Goal: Communication & Community: Answer question/provide support

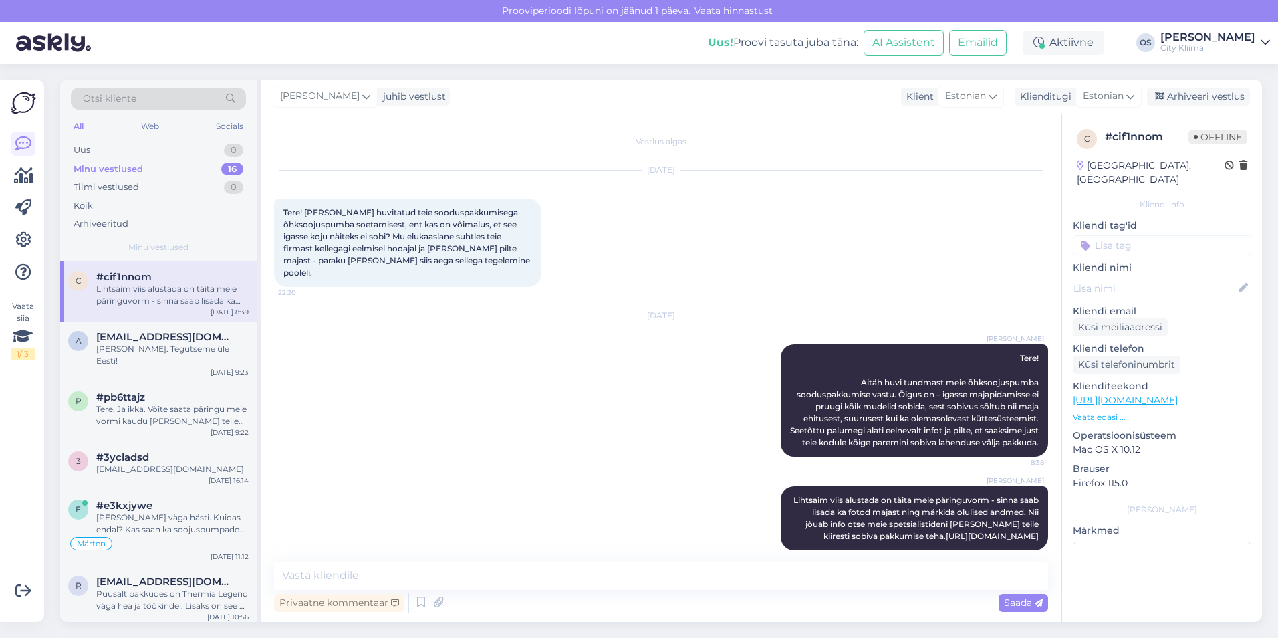
scroll to position [27, 0]
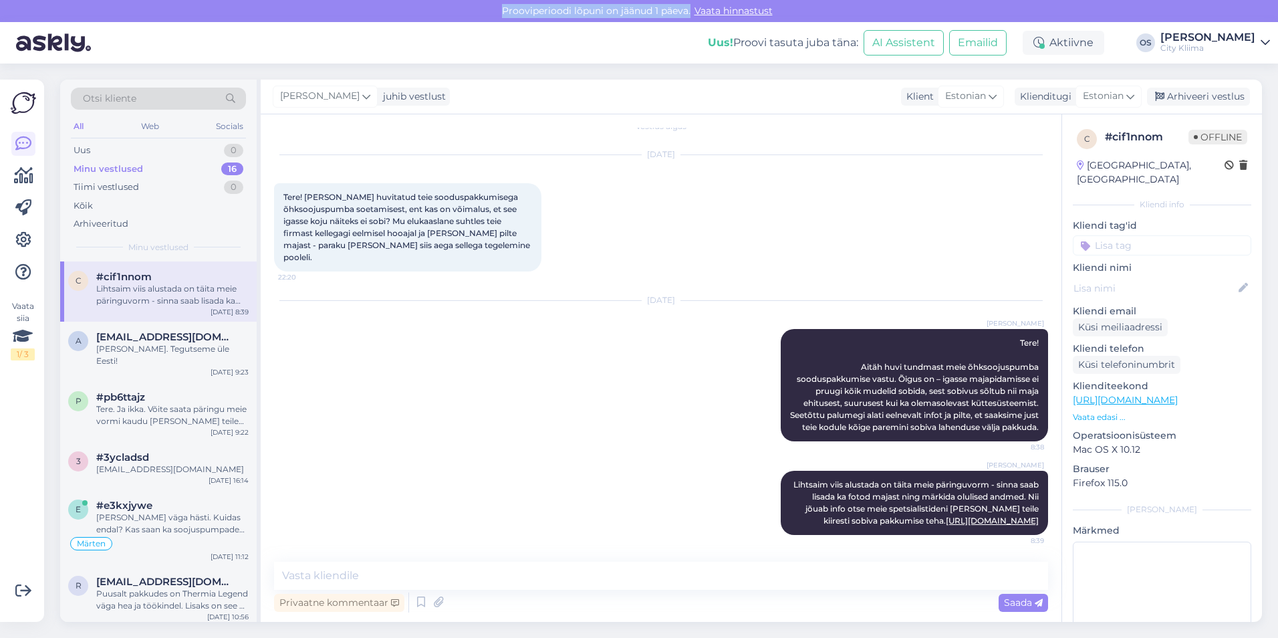
drag, startPoint x: 502, startPoint y: 13, endPoint x: 689, endPoint y: 17, distance: 187.2
click at [689, 17] on div "Prooviperioodi lõpuni on jäänud 1 päeva. Vaata hinnastust" at bounding box center [639, 11] width 1278 height 22
drag, startPoint x: 689, startPoint y: 17, endPoint x: 648, endPoint y: 15, distance: 40.8
click at [648, 15] on div "Prooviperioodi lõpuni on jäänud 1 päeva. Vaata hinnastust" at bounding box center [639, 11] width 1278 height 22
drag, startPoint x: 494, startPoint y: 9, endPoint x: 688, endPoint y: 11, distance: 193.9
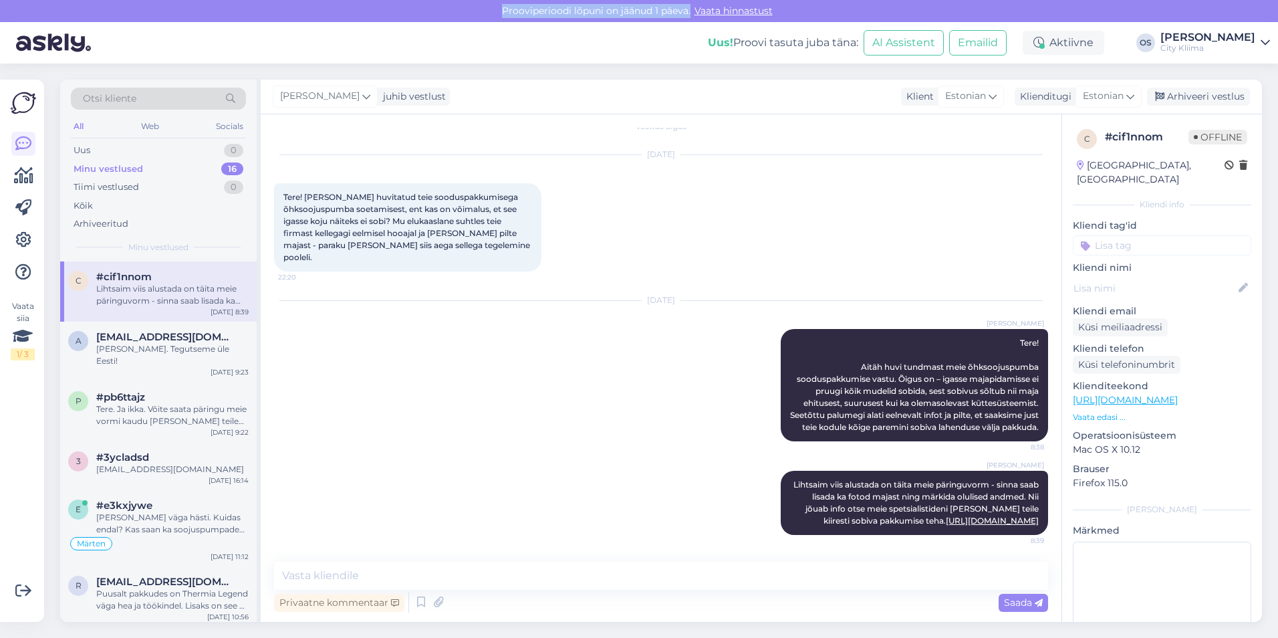
click at [688, 11] on div "Prooviperioodi lõpuni on jäänud 1 päeva. Vaata hinnastust" at bounding box center [639, 11] width 1278 height 22
drag, startPoint x: 688, startPoint y: 11, endPoint x: 678, endPoint y: 29, distance: 20.6
click at [678, 29] on div "Uus! Proovi tasuta [PERSON_NAME]: AI Assistent Emailid Aktiivne OS Olari Soomet…" at bounding box center [639, 42] width 1278 height 41
click at [124, 153] on div "Uus 1" at bounding box center [158, 150] width 175 height 19
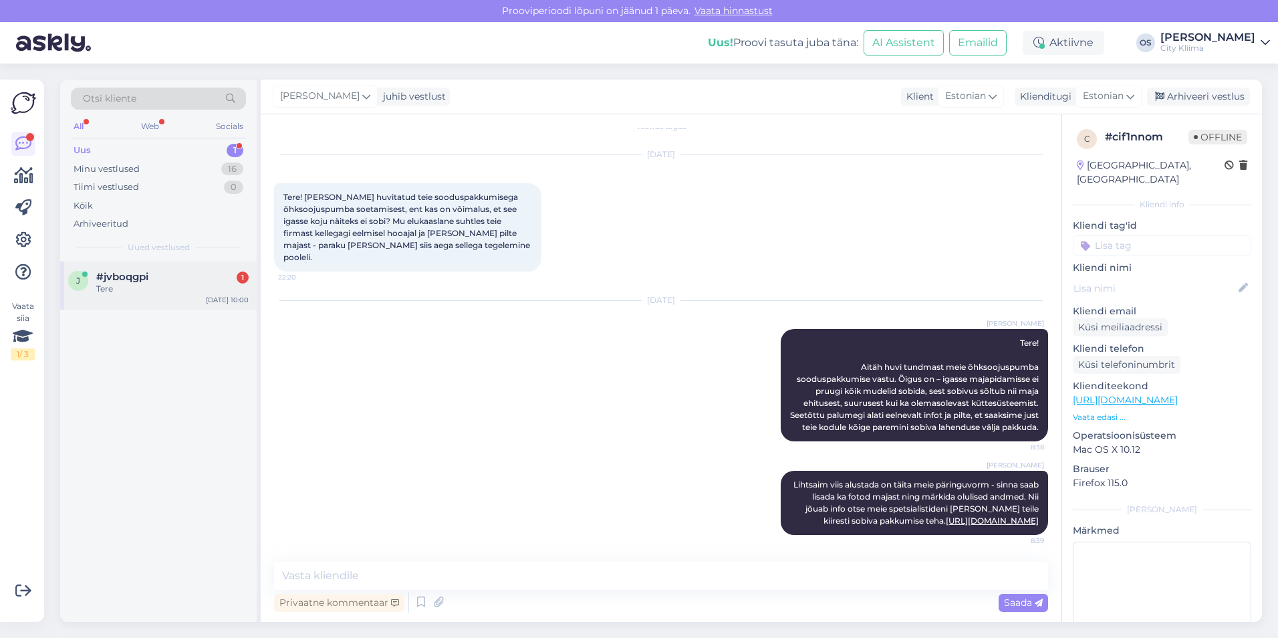
click at [154, 275] on div "#jvboqgpi 1" at bounding box center [172, 277] width 152 height 12
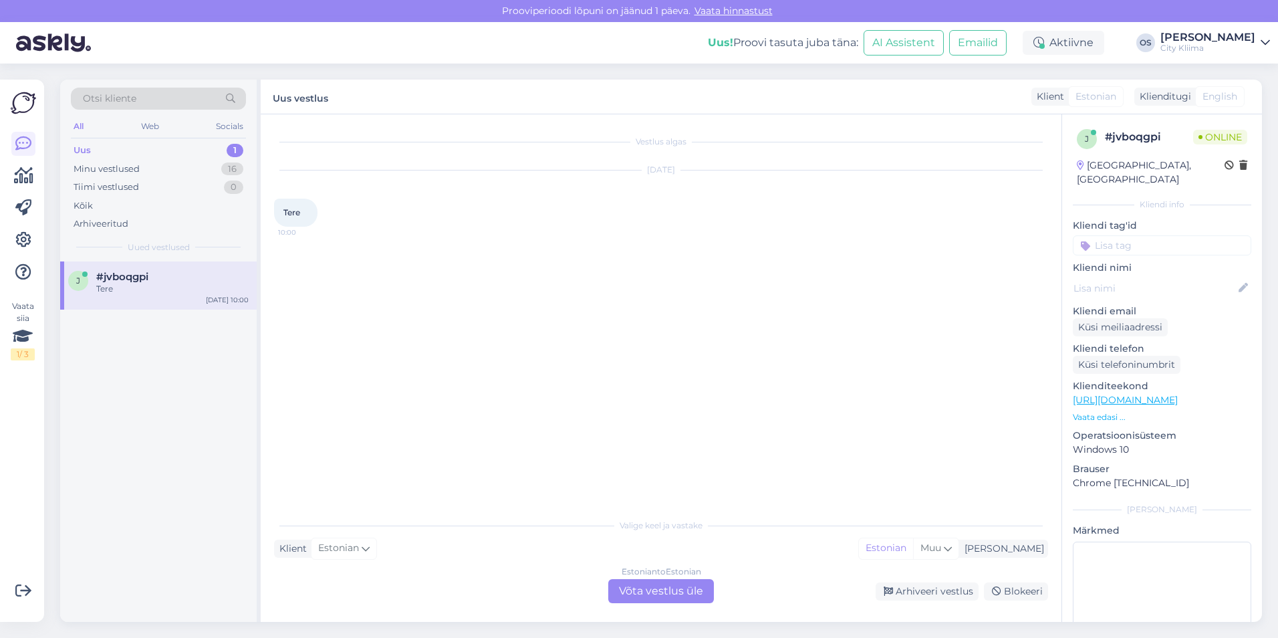
click at [682, 592] on div "Estonian to Estonian Võta vestlus üle" at bounding box center [661, 591] width 106 height 24
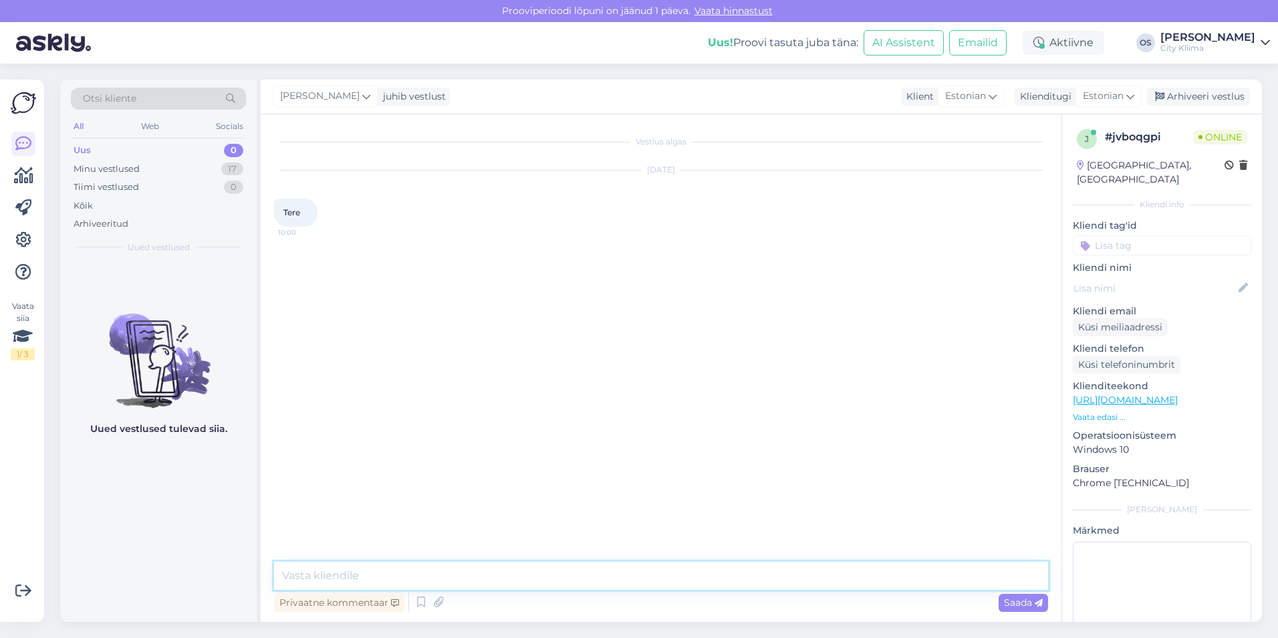
click at [559, 568] on textarea at bounding box center [661, 575] width 774 height 28
type textarea "Tere"
type textarea "Kuidas saan abiks olla?"
click at [1108, 411] on p "Vaata edasi ..." at bounding box center [1162, 417] width 178 height 12
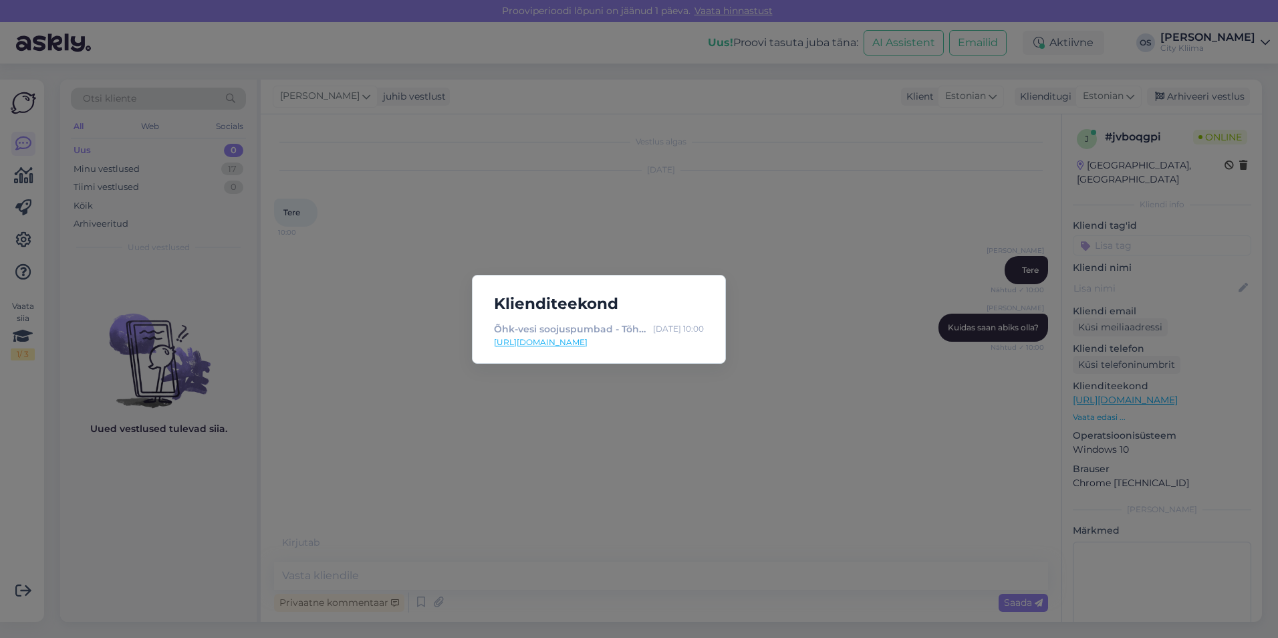
click at [814, 422] on div "Klienditeekond Õhk-vesi soojuspumbad - Tõhusaimad pumbad turul - City [GEOGRAPH…" at bounding box center [639, 319] width 1278 height 638
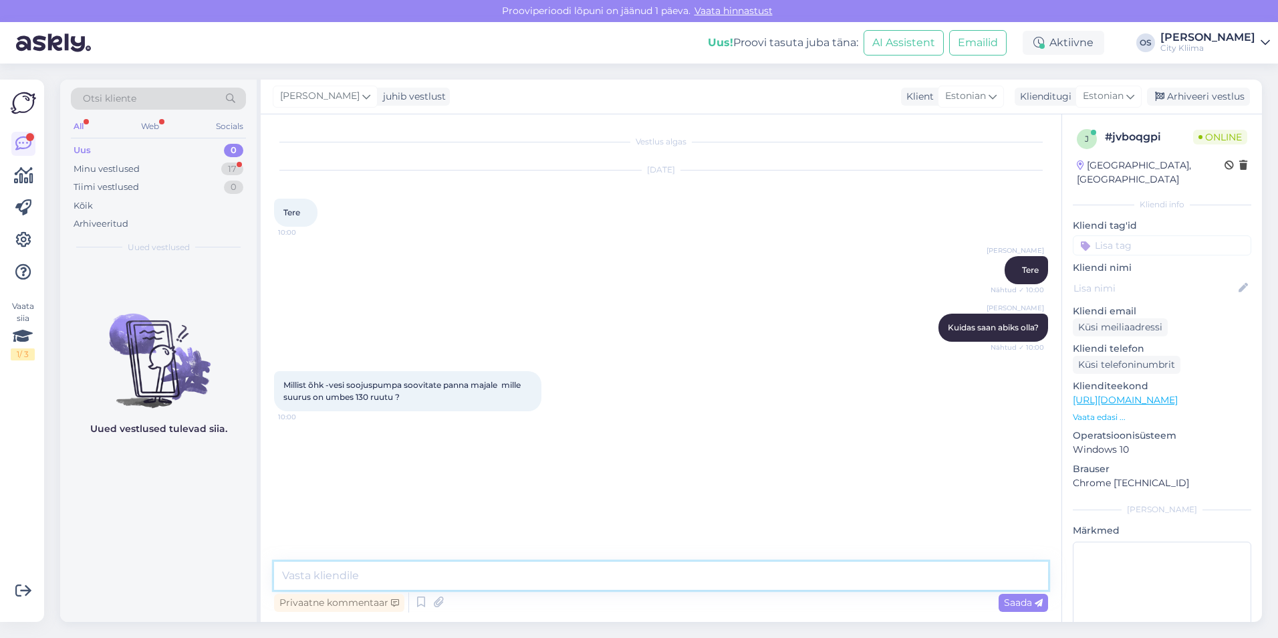
click at [507, 568] on textarea at bounding box center [661, 575] width 774 height 28
type textarea "Kas soovite ka tarbevett sellega kütta?"
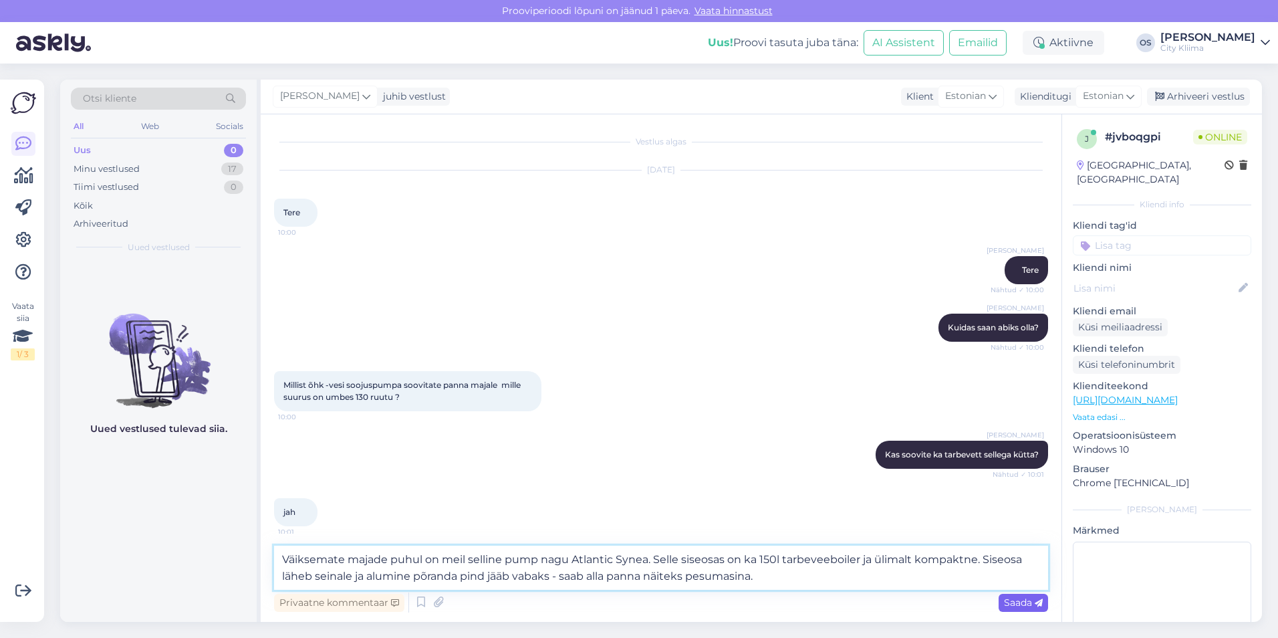
type textarea "Väiksemate majade puhul on meil selline pump nagu Atlantic Synea. Selle siseosa…"
click at [1029, 599] on span "Saada" at bounding box center [1023, 602] width 39 height 12
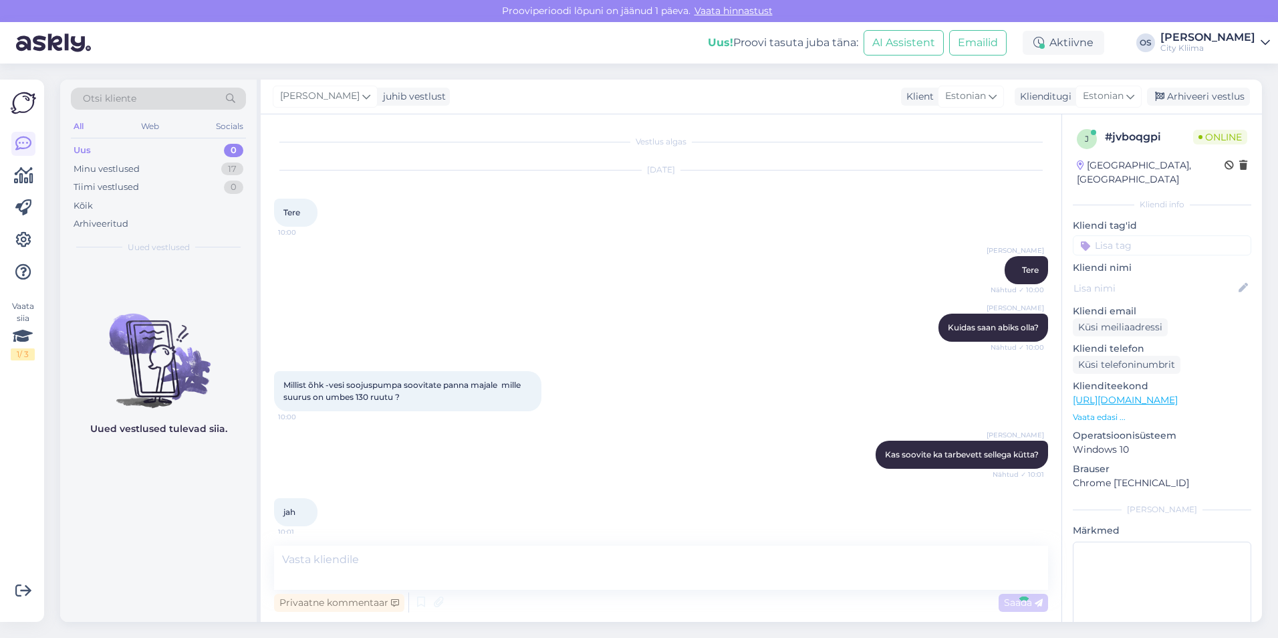
scroll to position [97, 0]
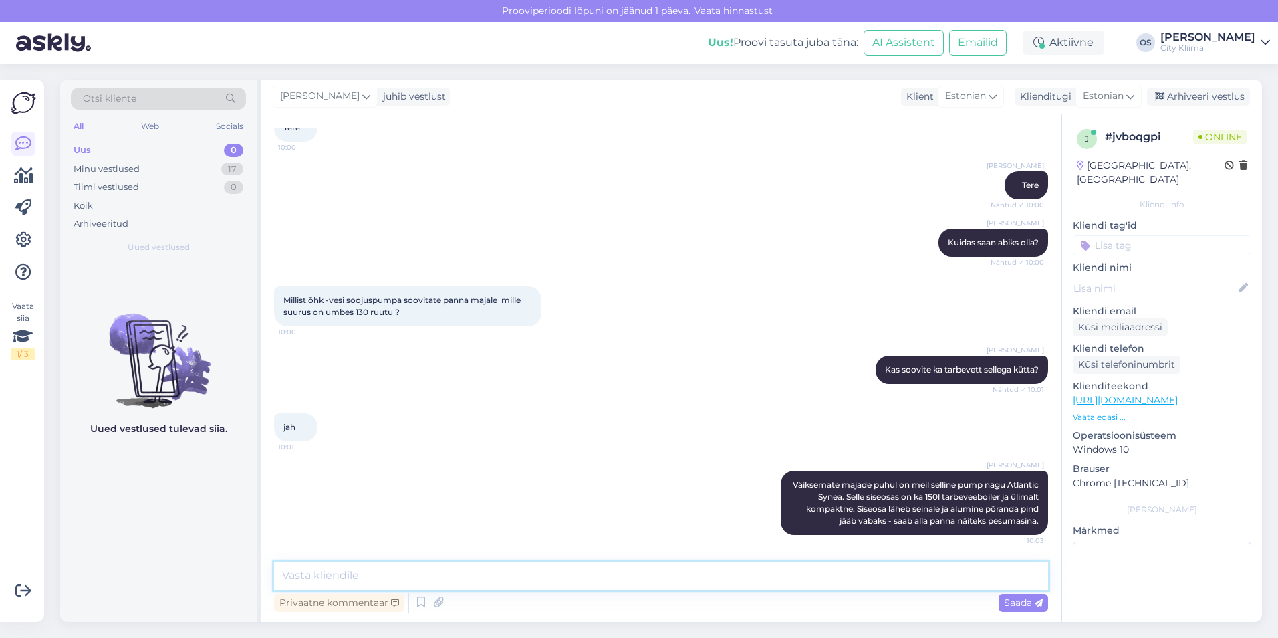
click at [519, 578] on textarea at bounding box center [661, 575] width 774 height 28
paste textarea "[URL][DOMAIN_NAME]"
type textarea "[URL][DOMAIN_NAME]"
click at [1035, 603] on icon at bounding box center [1039, 603] width 8 height 8
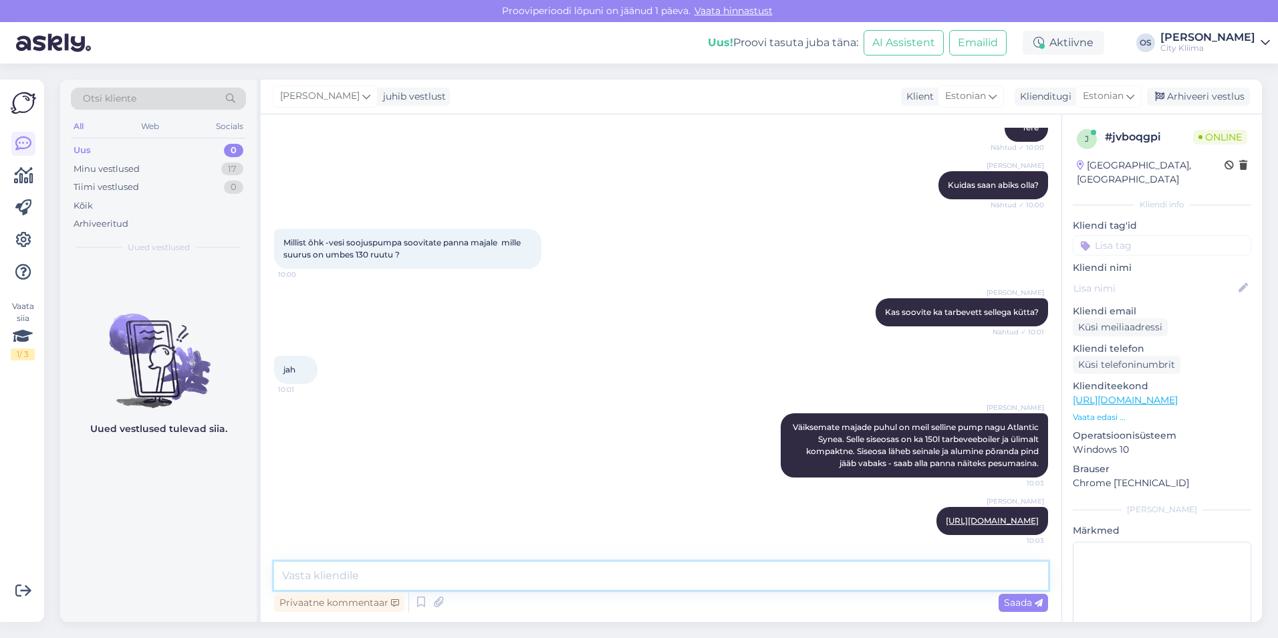
click at [729, 576] on textarea at bounding box center [661, 575] width 774 height 28
type textarea "Lisaks Atlanticu kasuks räägib ka 5a seadme garantii."
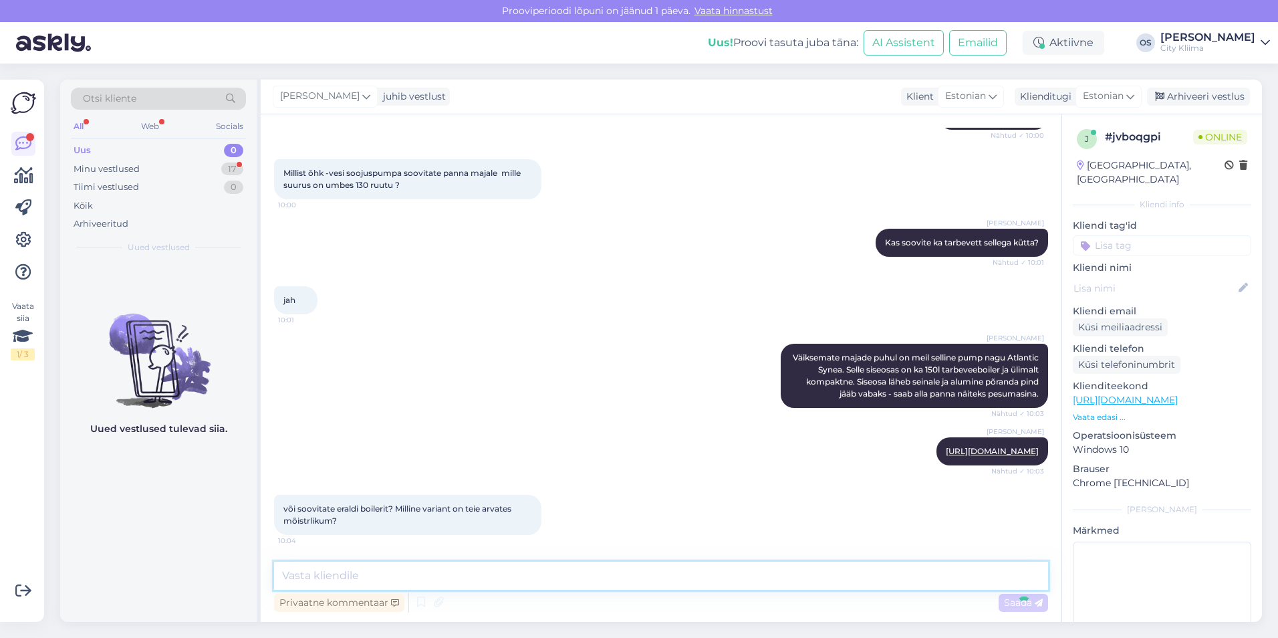
scroll to position [293, 0]
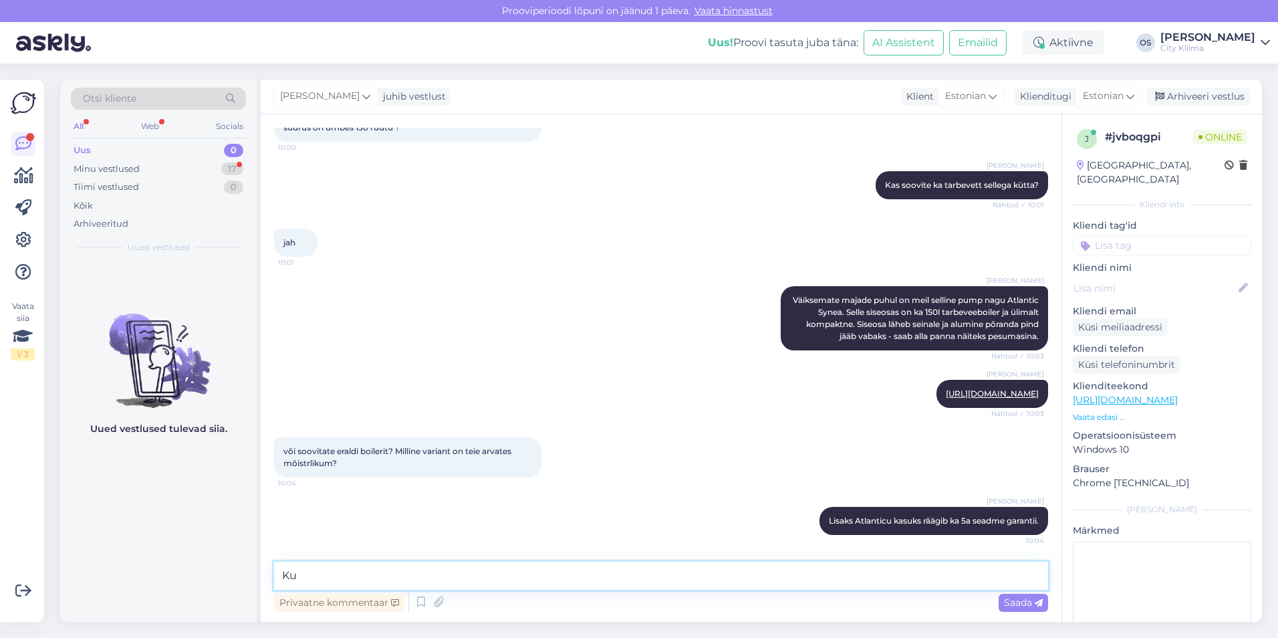
type textarea "K"
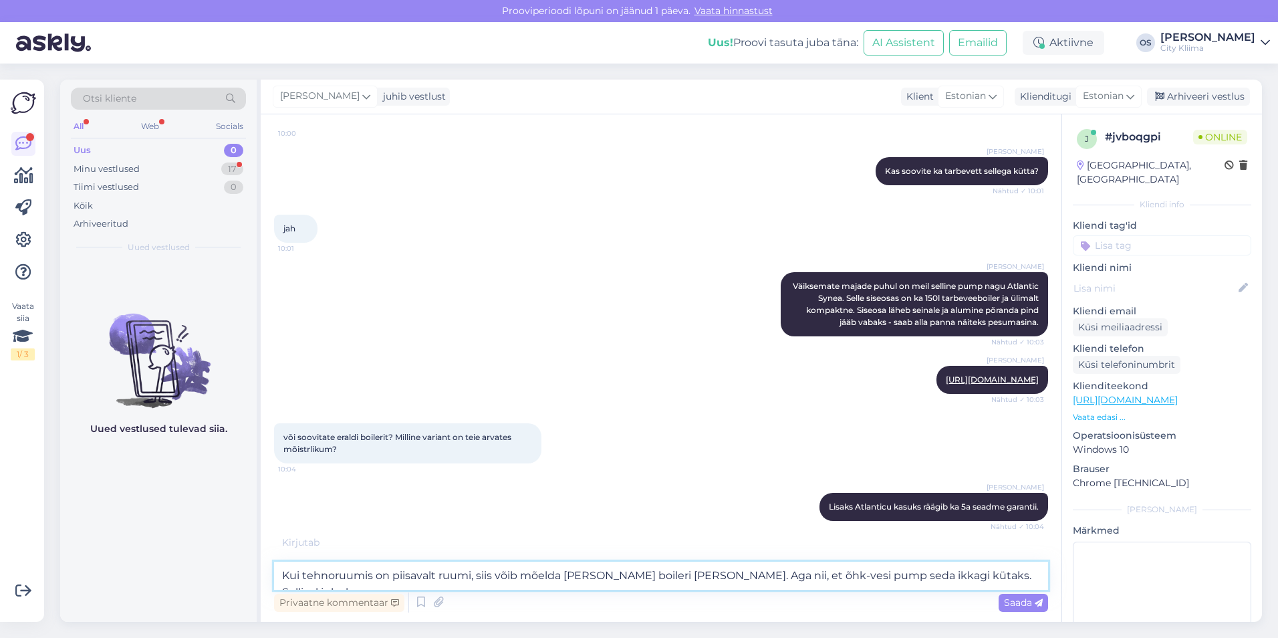
click at [1023, 574] on textarea "Kui tehnoruumis on piisavalt ruumi, siis võib mõelda [PERSON_NAME] boileri [PER…" at bounding box center [661, 575] width 774 height 28
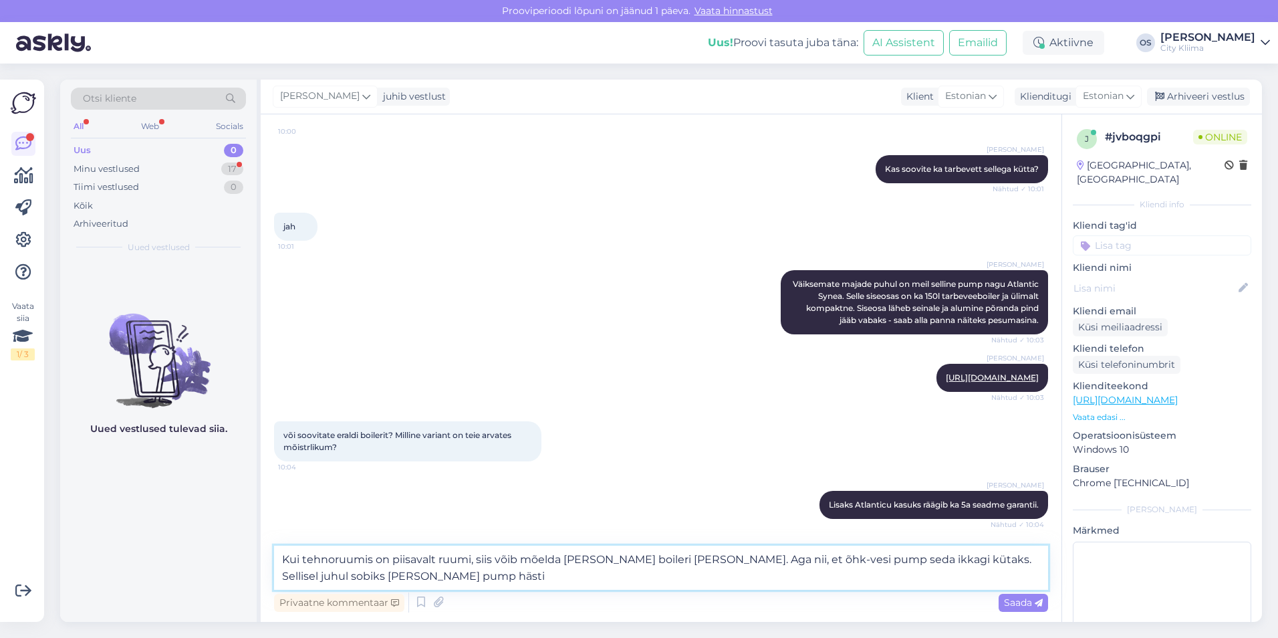
paste textarea "[URL][DOMAIN_NAME]"
type textarea "Kui tehnoruumis on piisavalt ruumi, siis võib mõelda [PERSON_NAME] boileri [PER…"
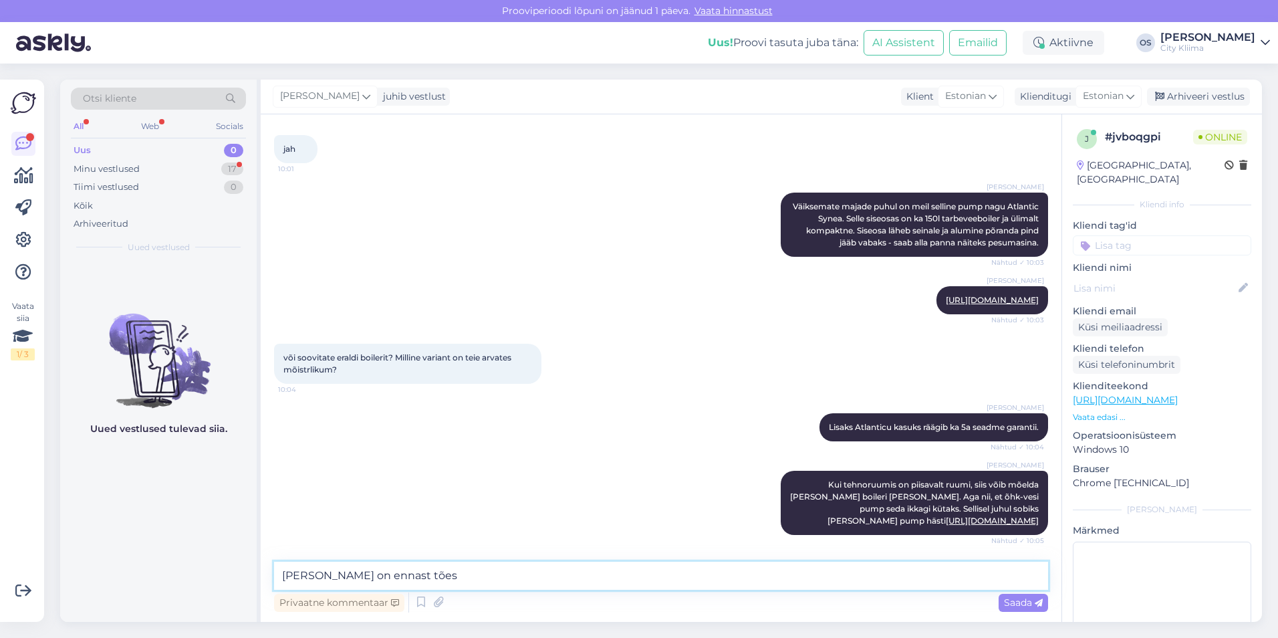
scroll to position [469, 0]
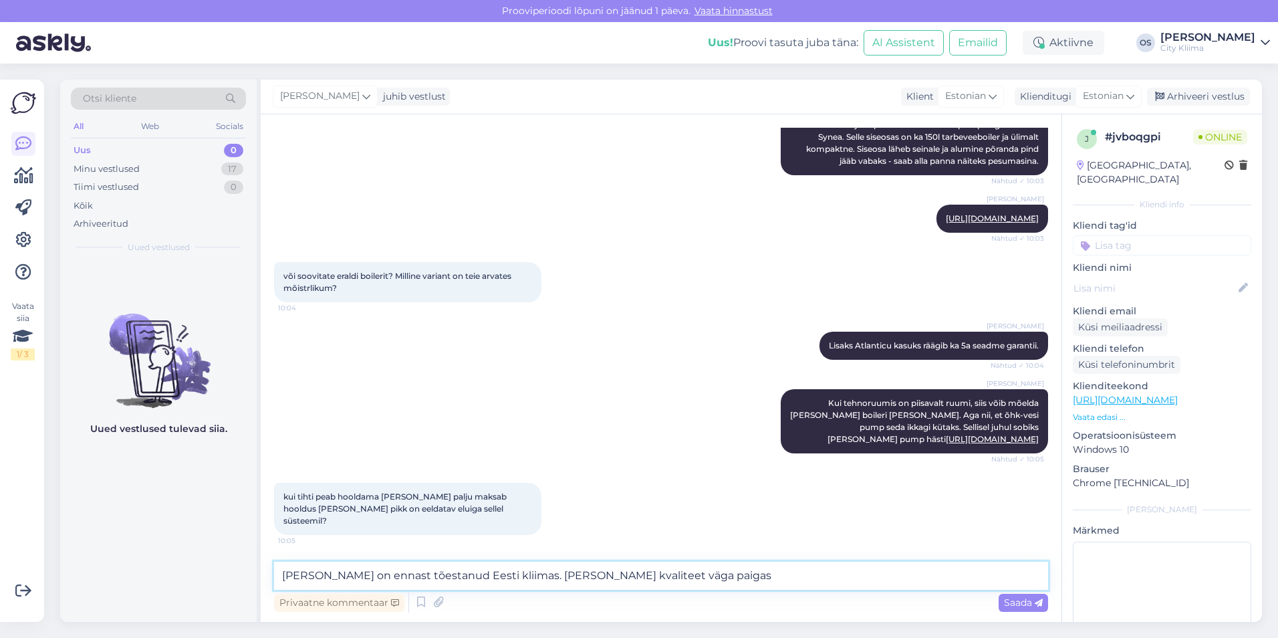
type textarea "[PERSON_NAME] on ennast tõestanud Eesti kliimas. [PERSON_NAME] kvaliteet väga p…"
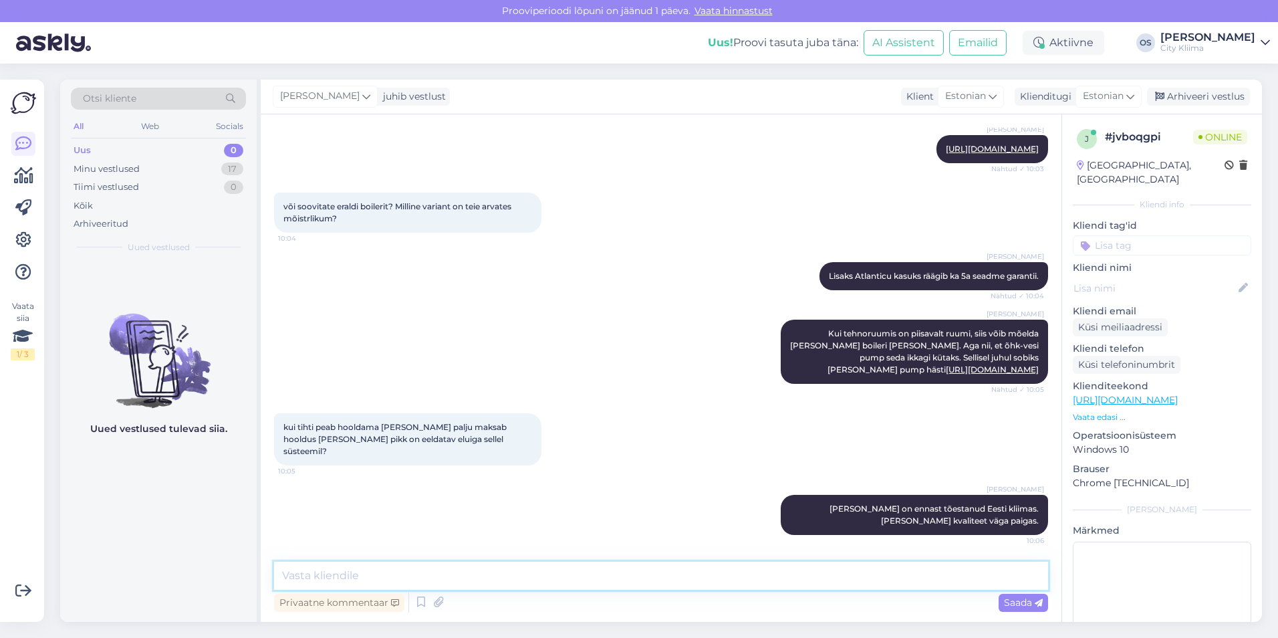
click at [487, 578] on textarea at bounding box center [661, 575] width 774 height 28
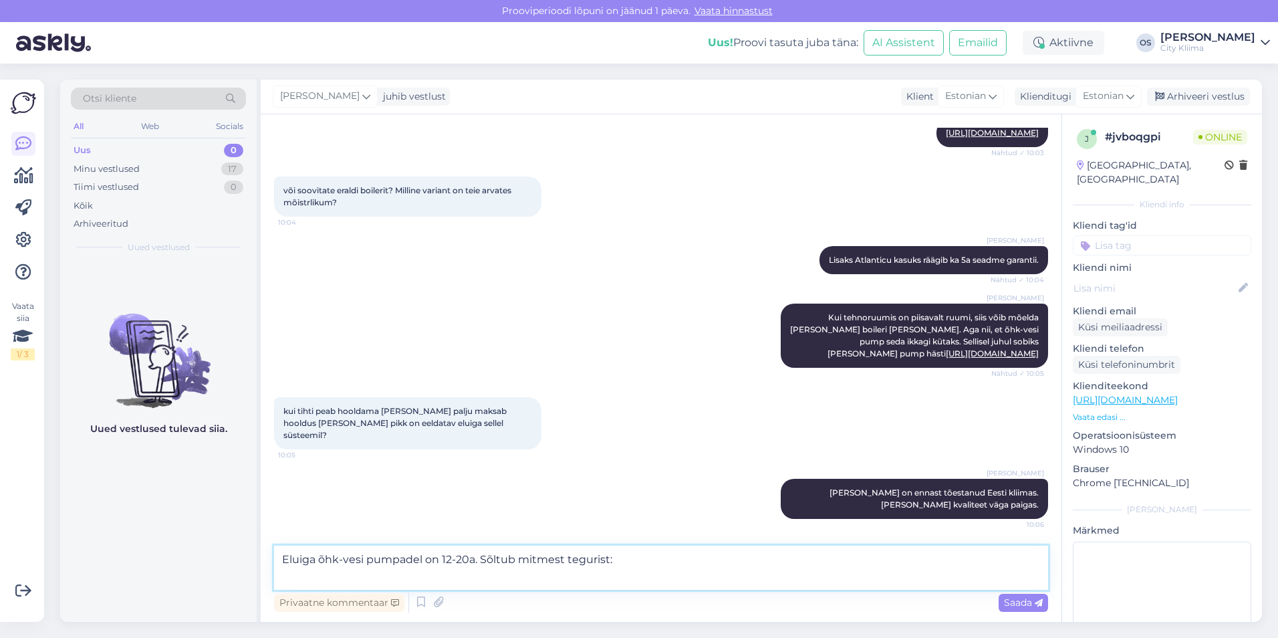
click at [674, 559] on textarea "Eluiga õhk-vesi pumpadel on 12-20a. Sõltub mitmest tegurist:" at bounding box center [661, 567] width 774 height 44
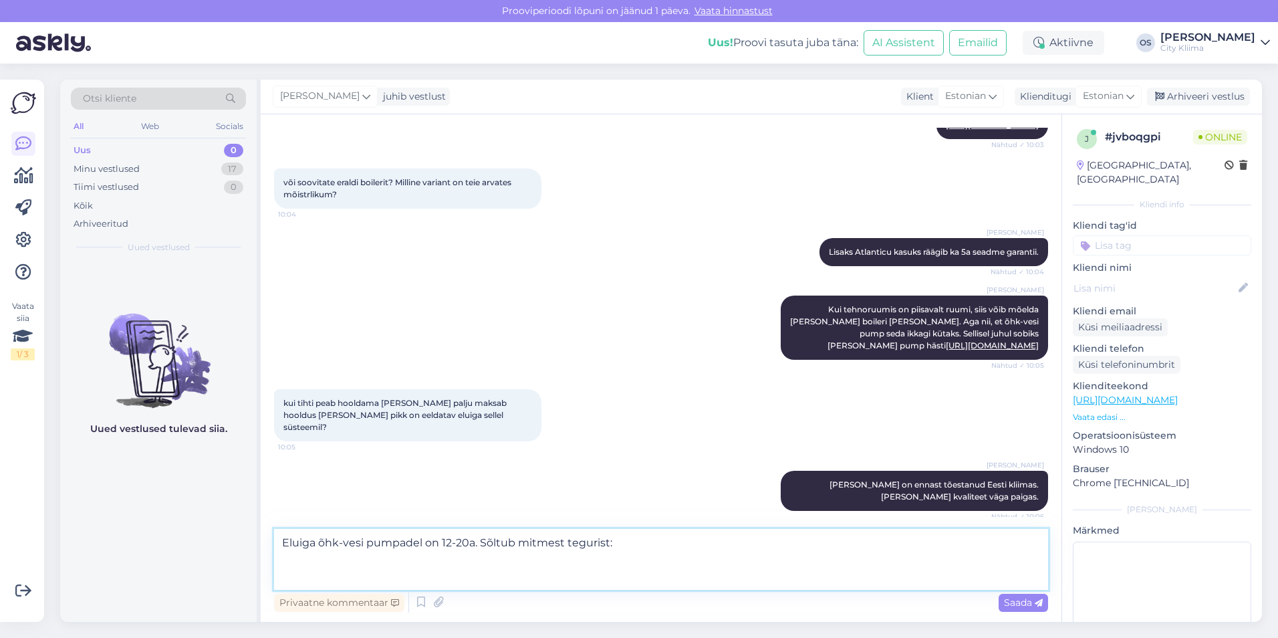
paste textarea "✅ Bränd ja kvaliteet – tuntud tootjad (nt Daikin, Mitsubishi, Atlantic, Thermia…"
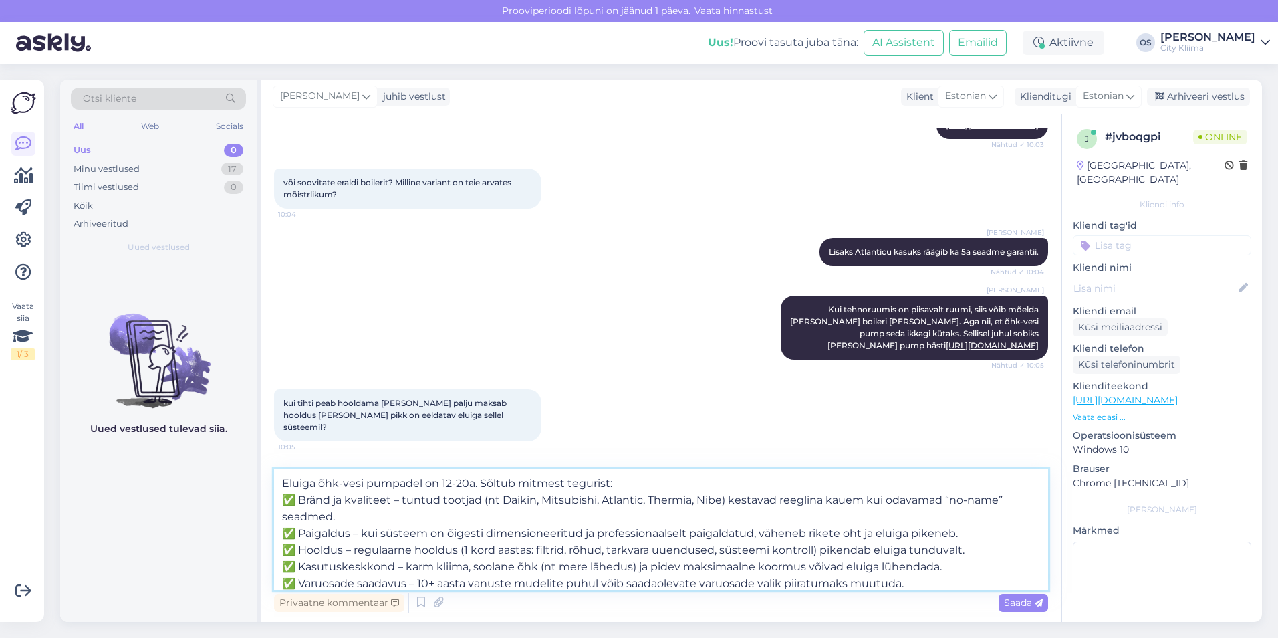
click at [299, 499] on textarea "Eluiga õhk-vesi pumpadel on 12-20a. Sõltub mitmest tegurist: ✅ Bränd ja kvalite…" at bounding box center [661, 529] width 774 height 120
click at [299, 531] on textarea "Eluiga õhk-vesi pumpadel on 12-20a. Sõltub mitmest tegurist: Bränd ja kvaliteet…" at bounding box center [661, 529] width 774 height 120
click at [300, 550] on textarea "Eluiga õhk-vesi pumpadel on 12-20a. Sõltub mitmest tegurist: Bränd ja kvaliteet…" at bounding box center [661, 529] width 774 height 120
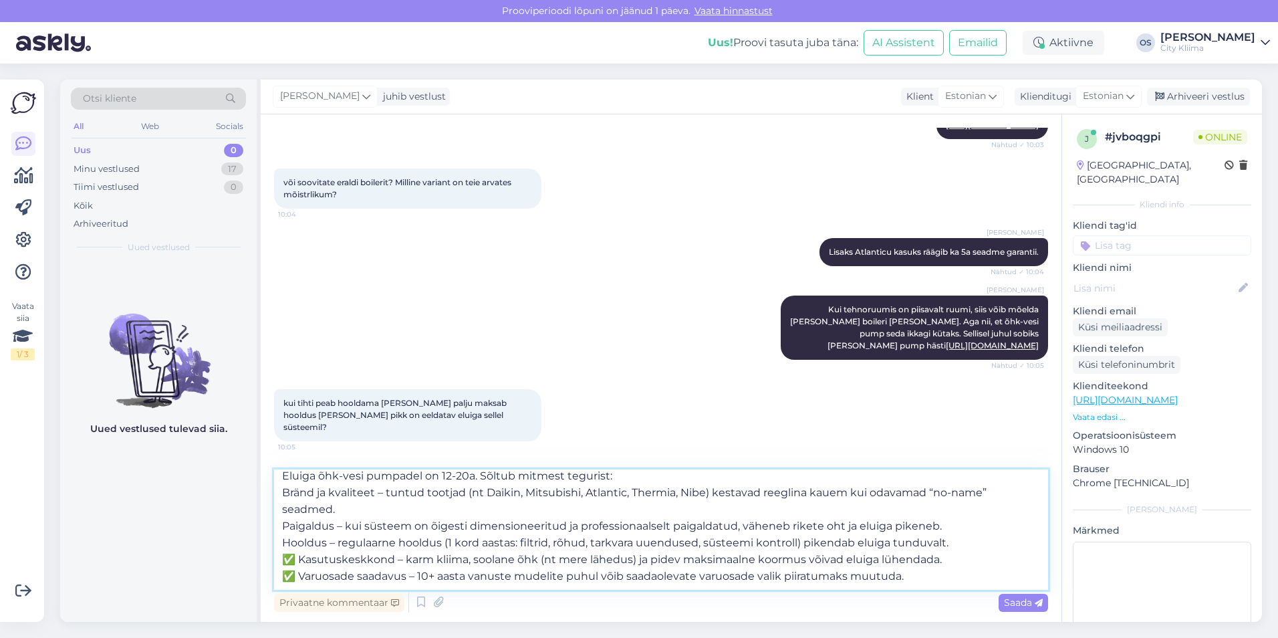
click at [300, 541] on textarea "Eluiga õhk-vesi pumpadel on 12-20a. Sõltub mitmest tegurist: Bränd ja kvaliteet…" at bounding box center [661, 529] width 774 height 120
click at [302, 560] on textarea "Eluiga õhk-vesi pumpadel on 12-20a. Sõltub mitmest tegurist: Bränd ja kvaliteet…" at bounding box center [661, 529] width 774 height 120
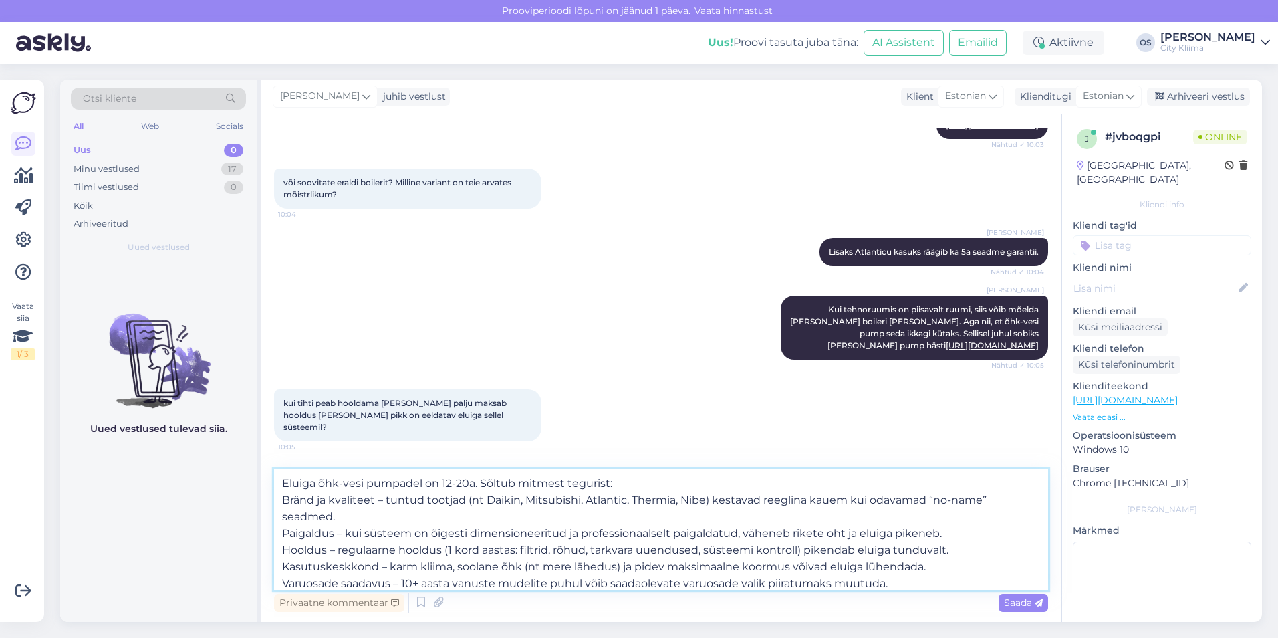
click at [579, 499] on textarea "Eluiga õhk-vesi pumpadel on 12-20a. Sõltub mitmest tegurist: Bränd ja kvaliteet…" at bounding box center [661, 529] width 774 height 120
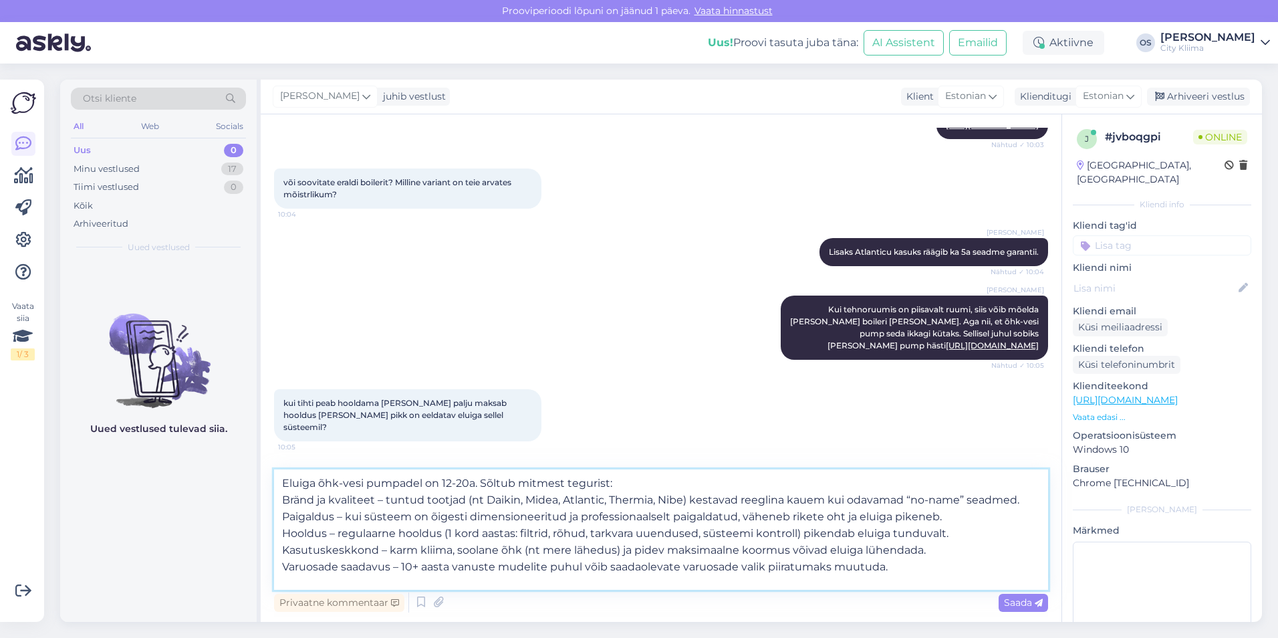
click at [683, 501] on textarea "Eluiga õhk-vesi pumpadel on 12-20a. Sõltub mitmest tegurist: Bränd ja kvaliteet…" at bounding box center [661, 529] width 774 height 120
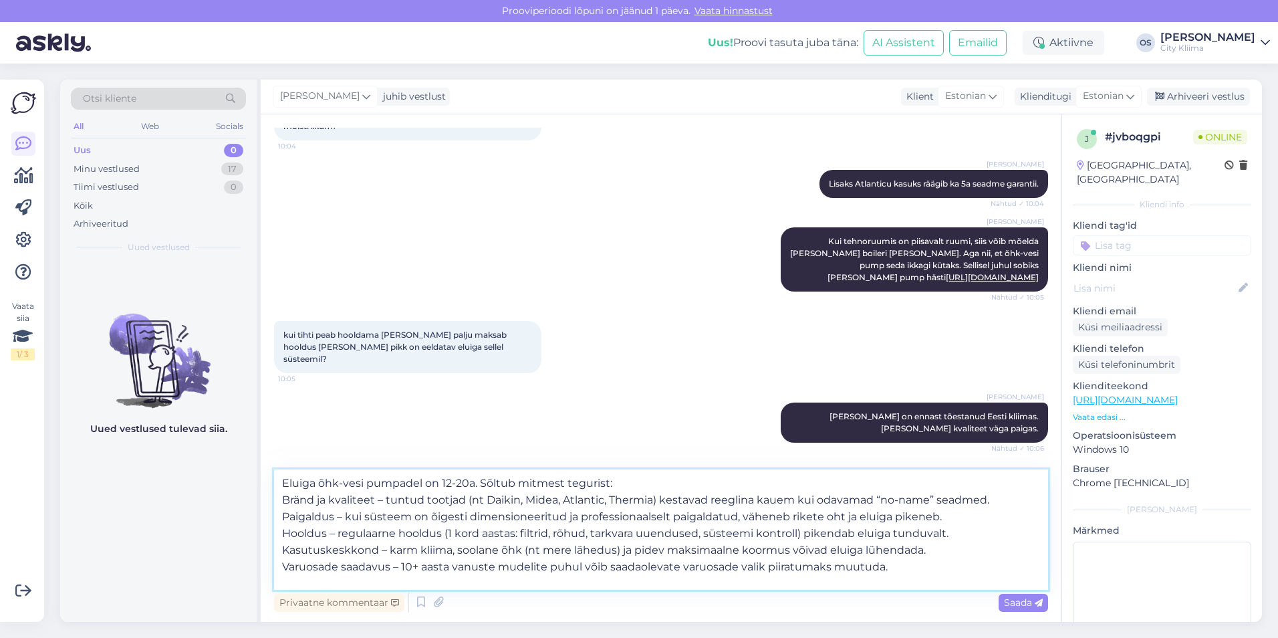
scroll to position [630, 0]
type textarea "Eluiga õhk-vesi pumpadel on 12-20a. Sõltub mitmest tegurist: Bränd ja kvaliteet…"
click at [1009, 603] on span "Saada" at bounding box center [1023, 602] width 39 height 12
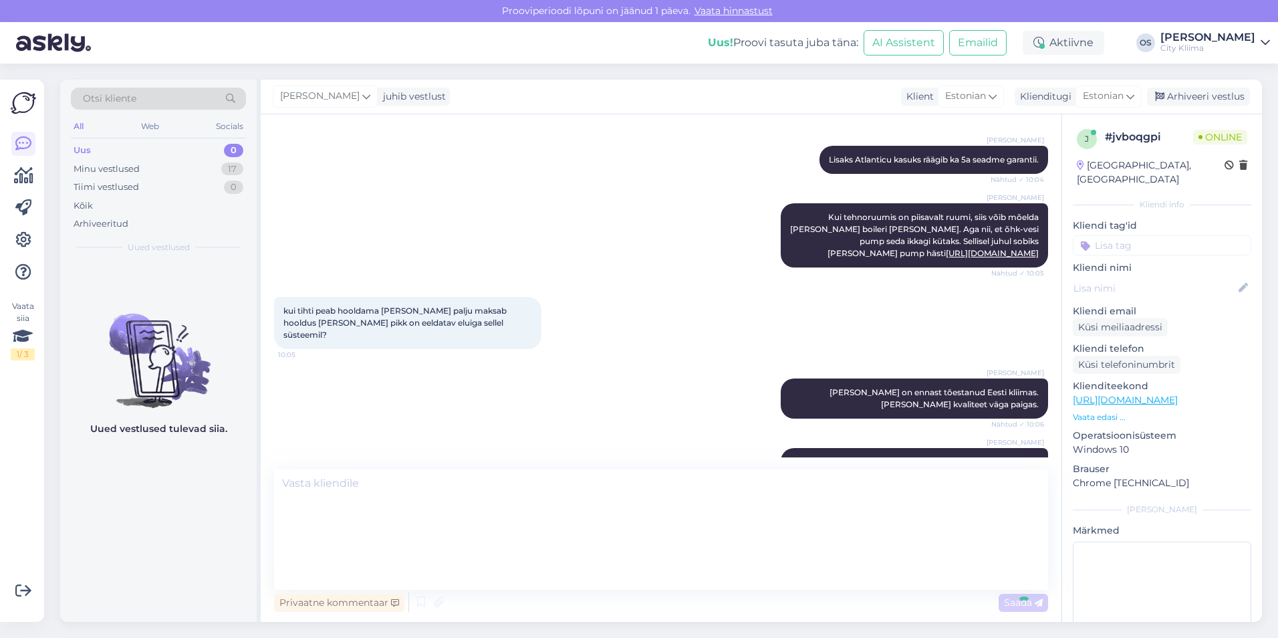
scroll to position [0, 0]
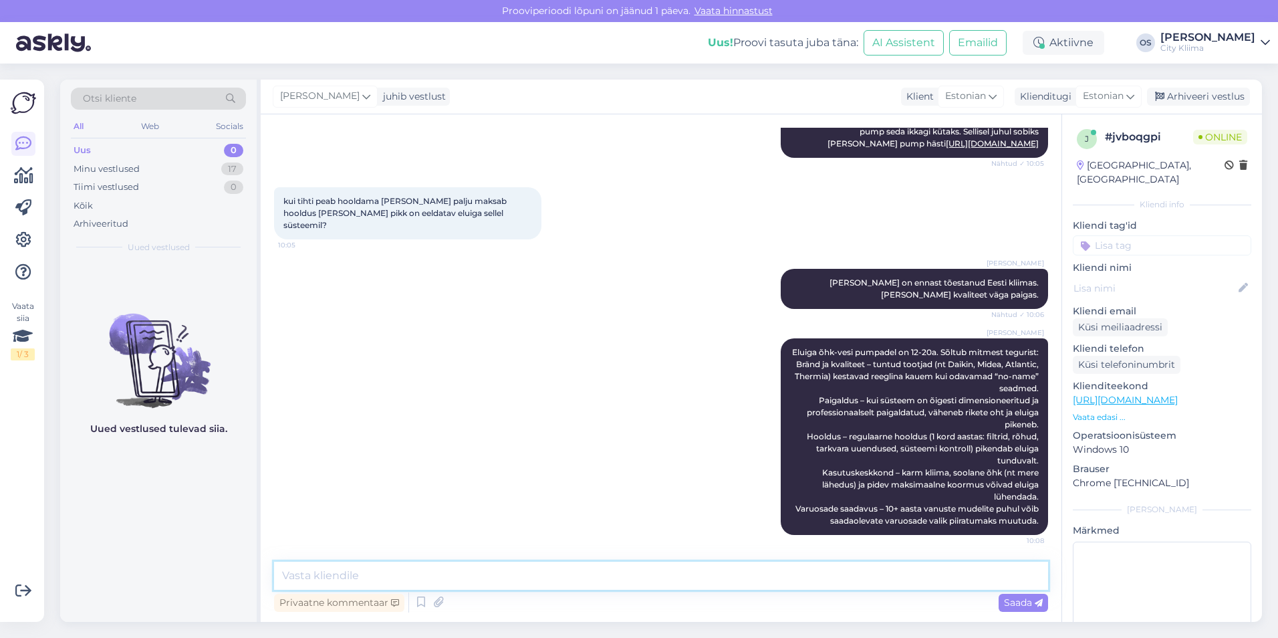
click at [636, 573] on textarea at bounding box center [661, 575] width 774 height 28
type textarea "H"
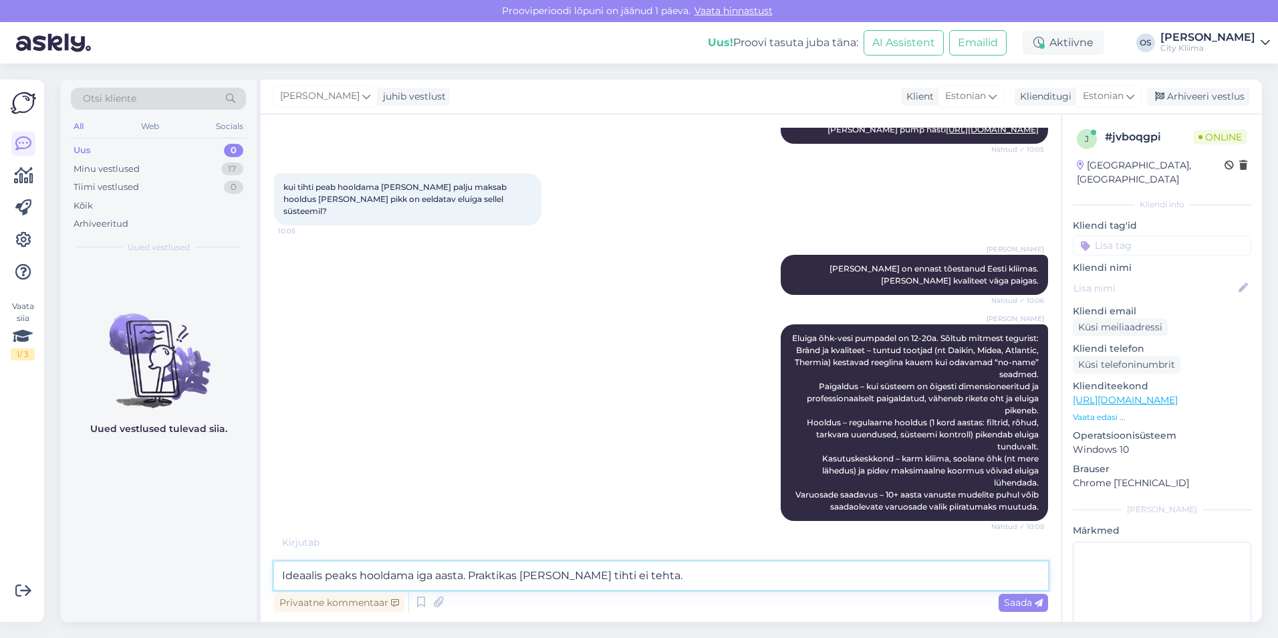
scroll to position [790, 0]
click at [660, 572] on textarea "Ideaalis peaks hooldama iga aasta. Praktikas [PERSON_NAME] tihti ei tehta." at bounding box center [661, 575] width 774 height 28
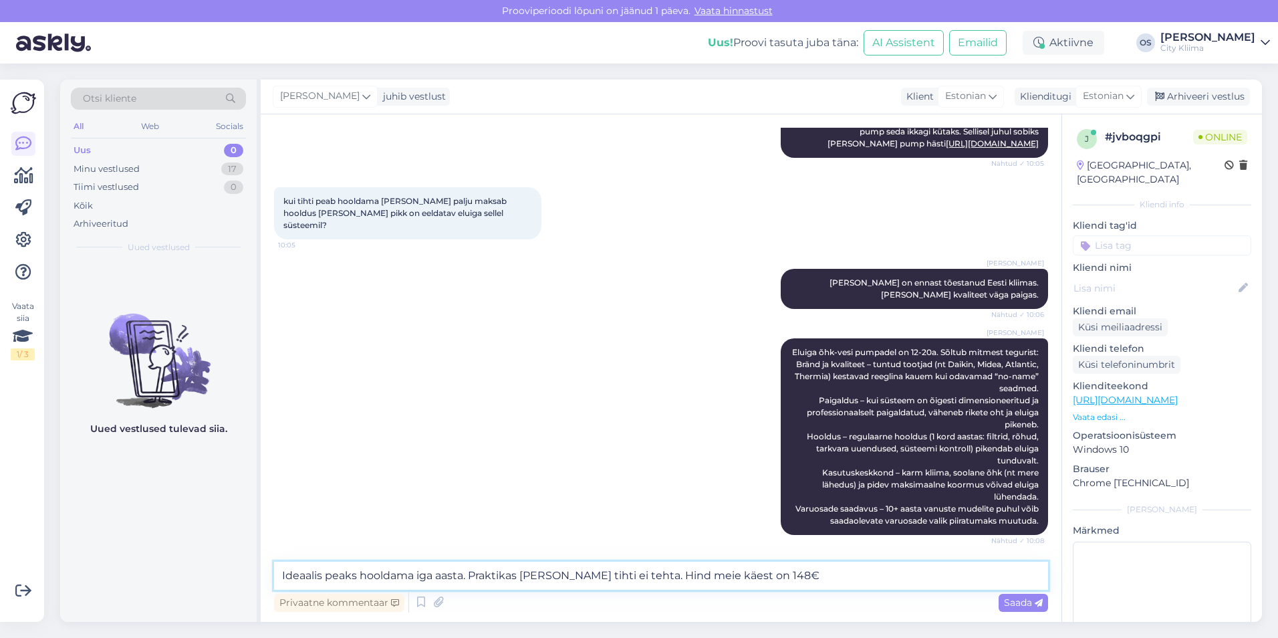
scroll to position [834, 0]
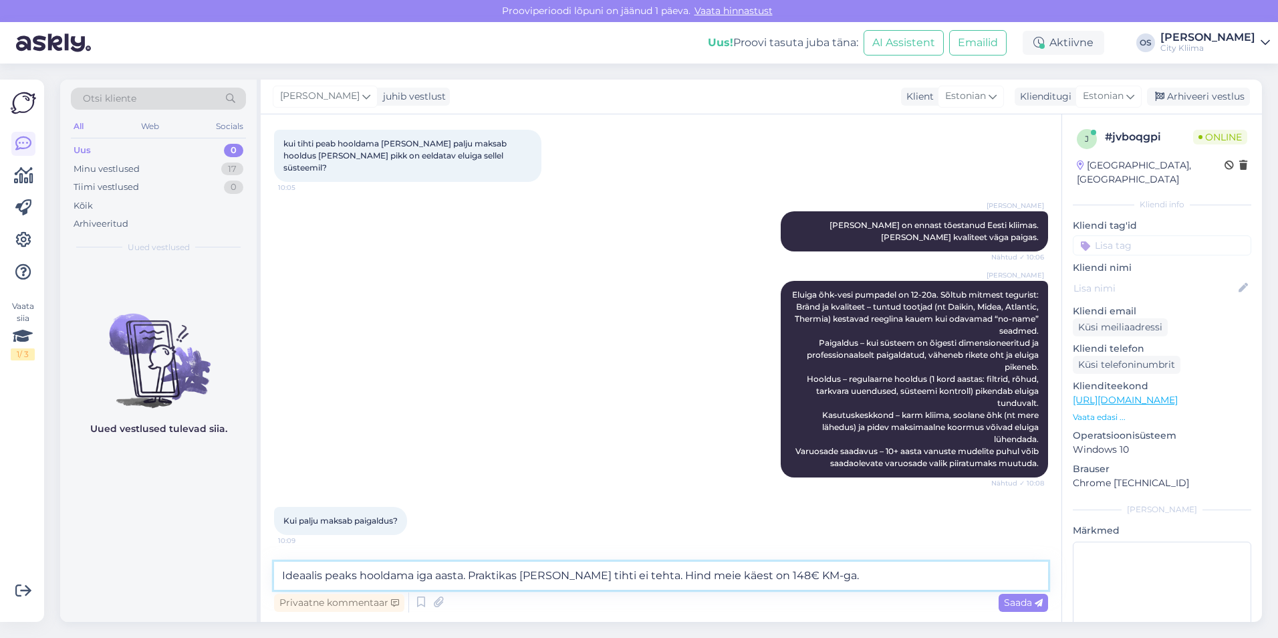
type textarea "Ideaalis peaks hooldama iga aasta. Praktikas [PERSON_NAME] tihti ei tehta. Hind…"
click at [814, 574] on textarea "Ideaalis peaks hooldama iga aasta. Praktikas [PERSON_NAME] tihti ei tehta. Hind…" at bounding box center [661, 575] width 774 height 28
click at [840, 580] on textarea "Ideaalis peaks hooldama iga aasta. Praktikas [PERSON_NAME] tihti ei tehta. Hind…" at bounding box center [661, 575] width 774 height 28
click at [834, 583] on textarea "Ideaalis peaks hooldama iga aasta. Praktikas [PERSON_NAME] tihti ei tehta. Hind…" at bounding box center [661, 575] width 774 height 28
click at [1007, 601] on span "Saada" at bounding box center [1023, 602] width 39 height 12
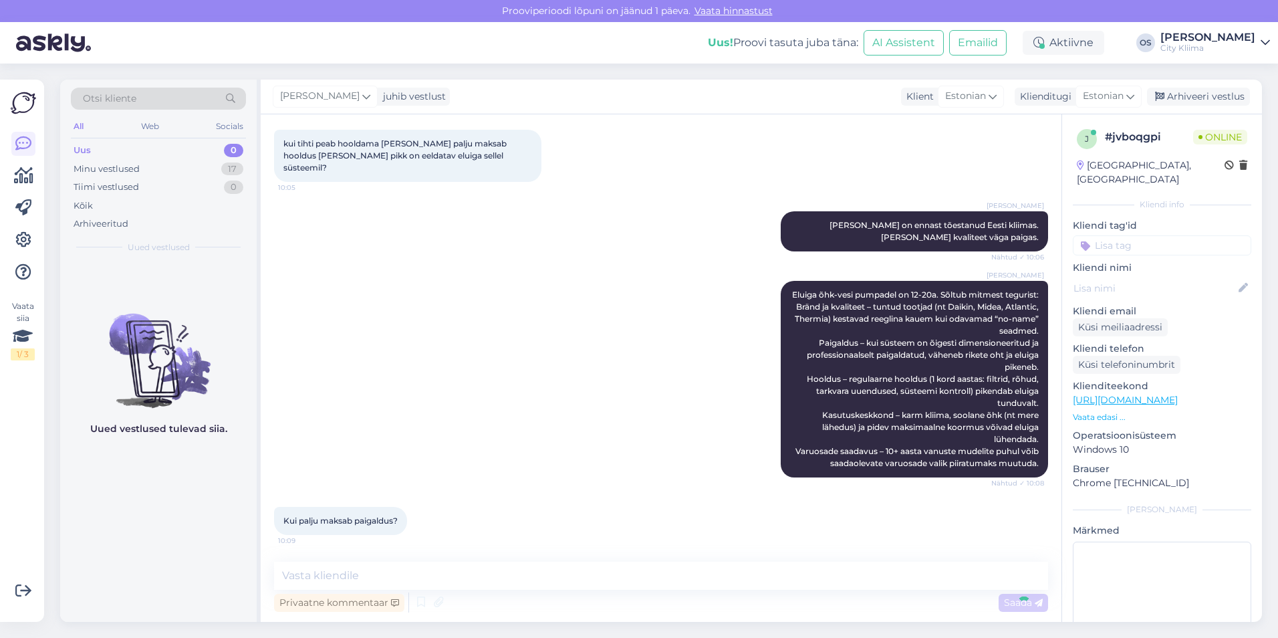
scroll to position [903, 0]
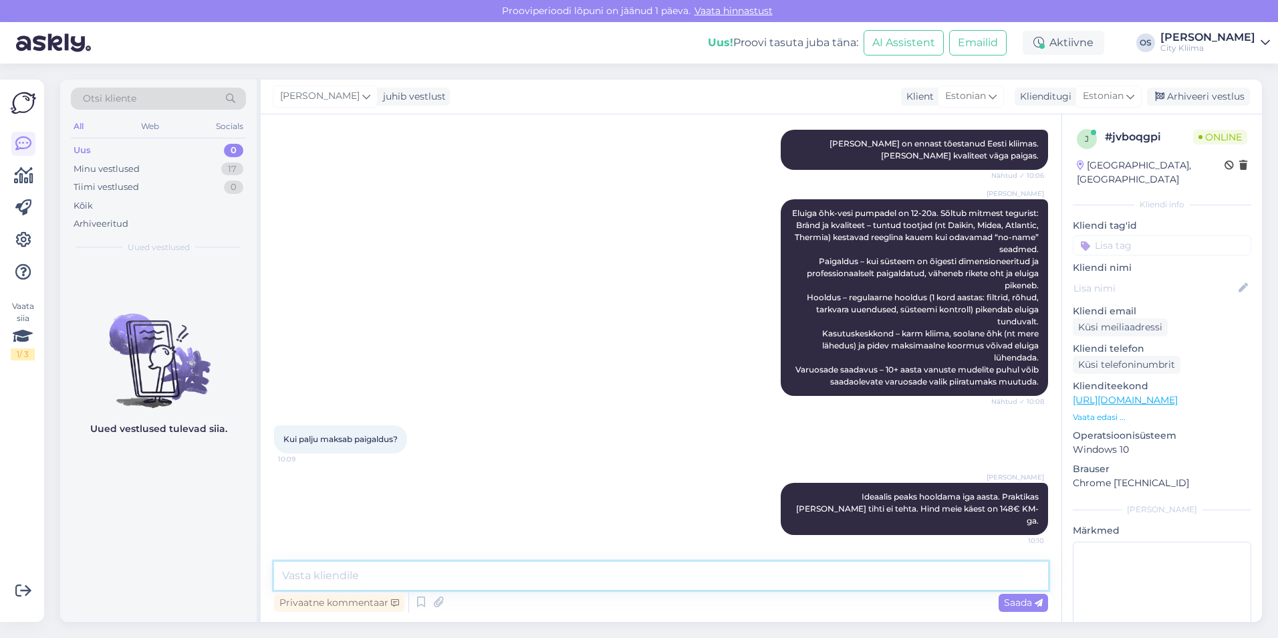
click at [688, 579] on textarea at bounding box center [661, 575] width 774 height 28
type textarea "S"
type textarea "Standard paigaldus maksab 1952€."
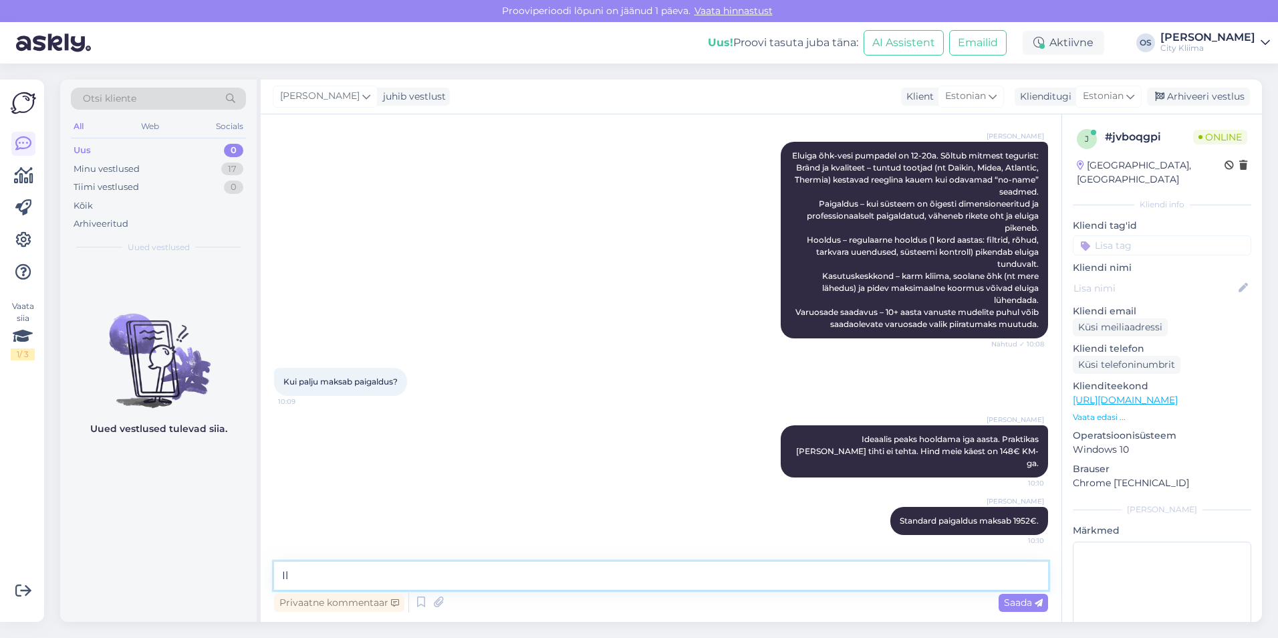
type textarea "I"
type textarea "l"
click at [530, 424] on div "Olari Soomets Ideaalis peaks hooldama iga aasta. Praktikas [PERSON_NAME] tihti …" at bounding box center [661, 451] width 774 height 82
click at [708, 408] on div "Kui palju maksab paigaldus? 10:09" at bounding box center [661, 381] width 774 height 57
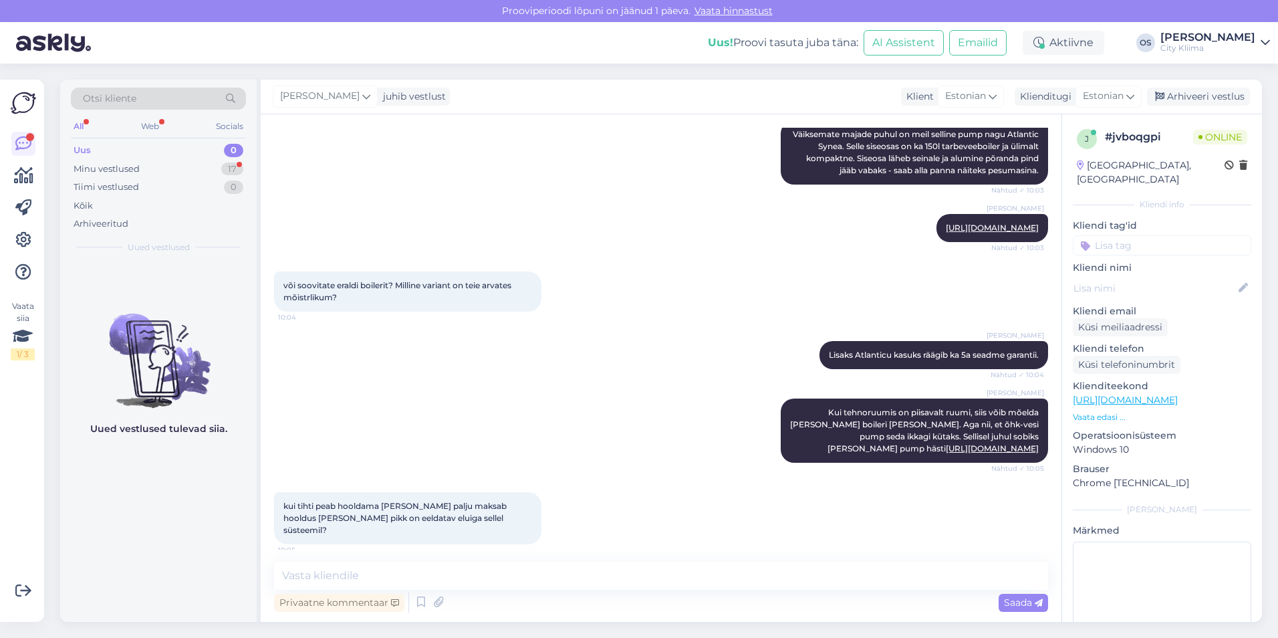
scroll to position [1018, 0]
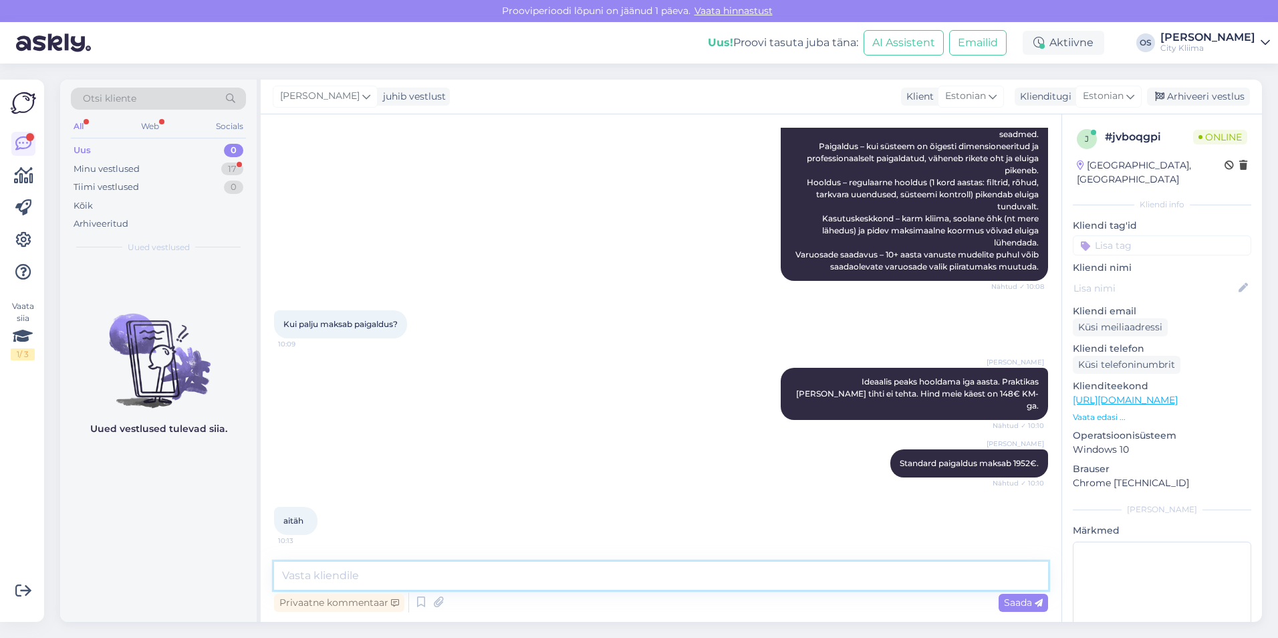
click at [327, 572] on textarea at bounding box center [661, 575] width 774 height 28
click at [197, 547] on div "Uued vestlused tulevad siia." at bounding box center [158, 441] width 197 height 361
click at [366, 580] on textarea at bounding box center [661, 575] width 774 height 28
click at [116, 168] on div "Minu vestlused" at bounding box center [107, 168] width 66 height 13
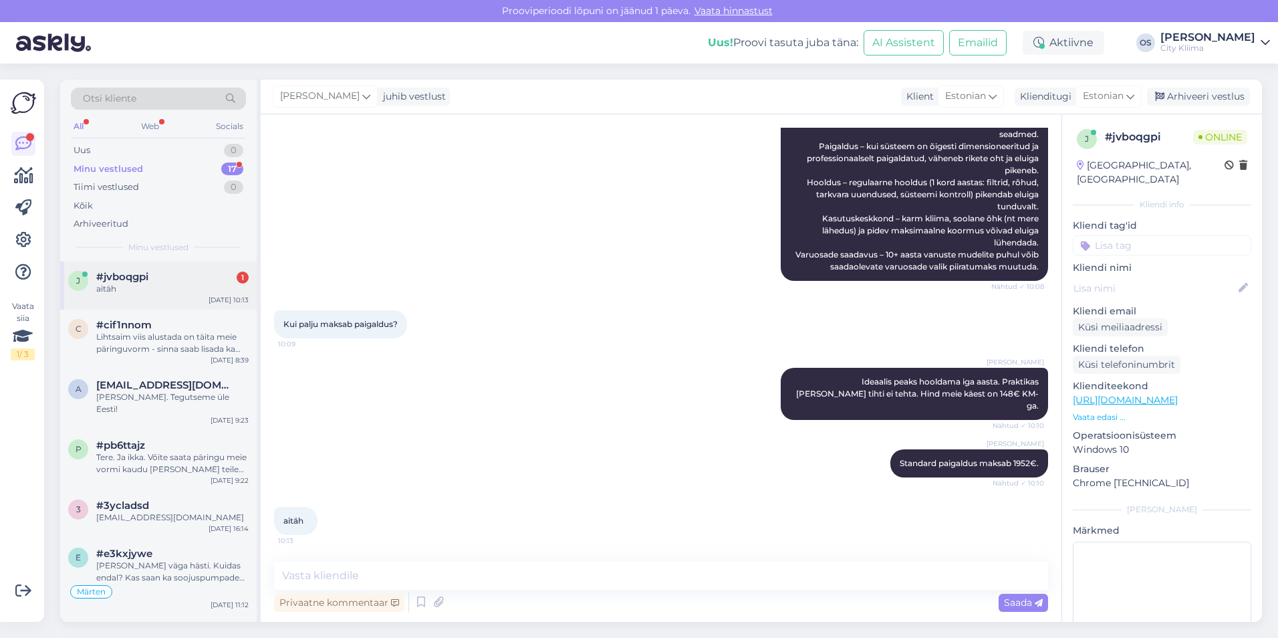
click at [172, 295] on div "j #jvboqgpi 1 aitäh [DATE] 10:13" at bounding box center [158, 285] width 197 height 48
